Goal: Task Accomplishment & Management: Use online tool/utility

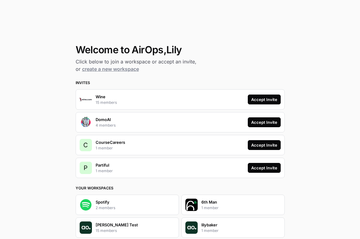
click at [268, 162] on div "P Partiful 1 member Accept Invite" at bounding box center [180, 168] width 209 height 20
click at [268, 166] on div "Accept Invite" at bounding box center [264, 168] width 26 height 6
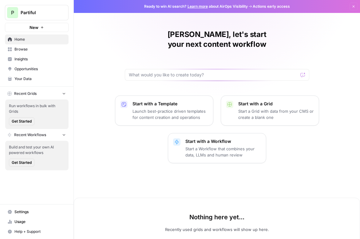
click at [34, 54] on link "Insights" at bounding box center [37, 59] width 64 height 10
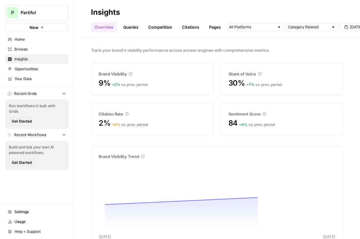
click at [36, 73] on link "Opportunities" at bounding box center [37, 69] width 64 height 10
